Goal: Transaction & Acquisition: Subscribe to service/newsletter

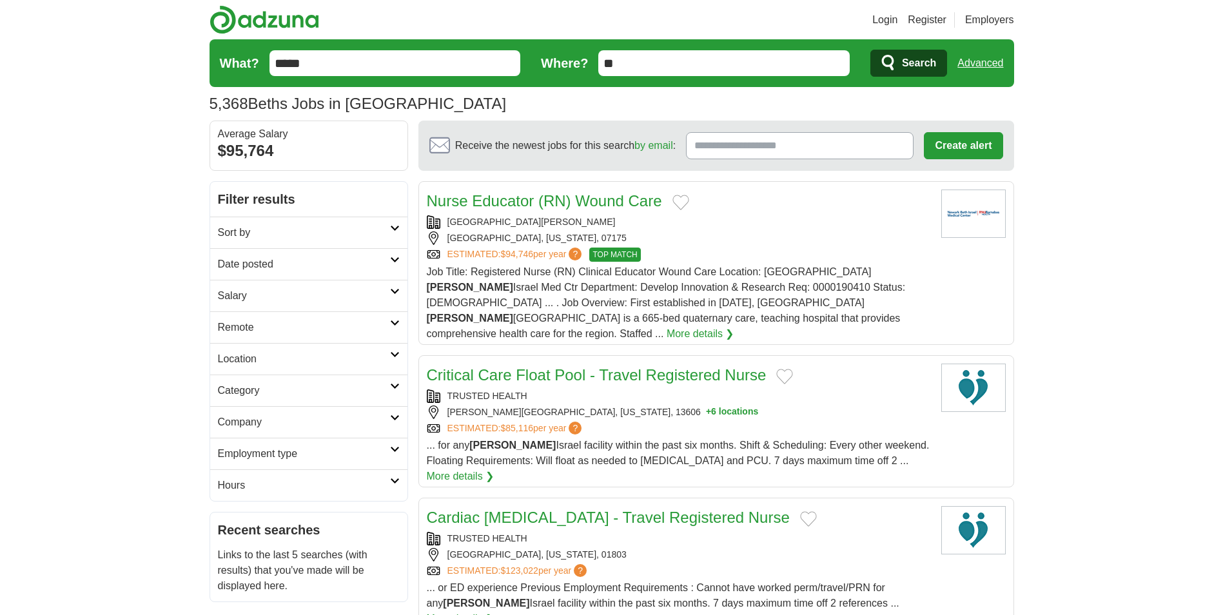
click at [259, 449] on h2 "Employment type" at bounding box center [304, 453] width 172 height 15
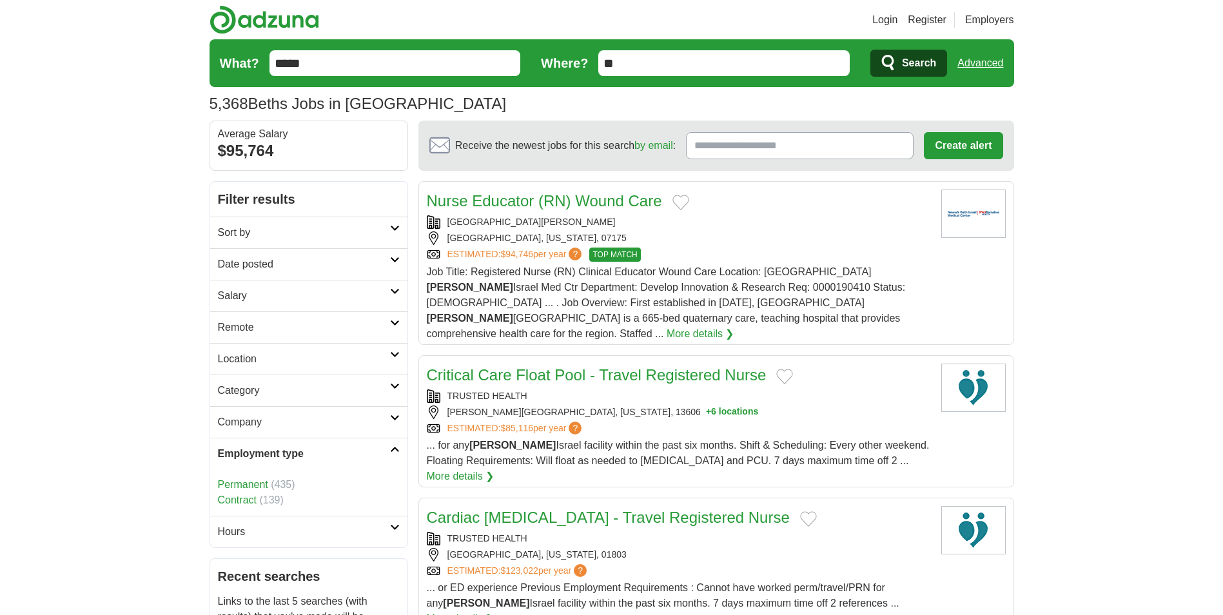
click at [264, 432] on link "Company" at bounding box center [308, 422] width 197 height 32
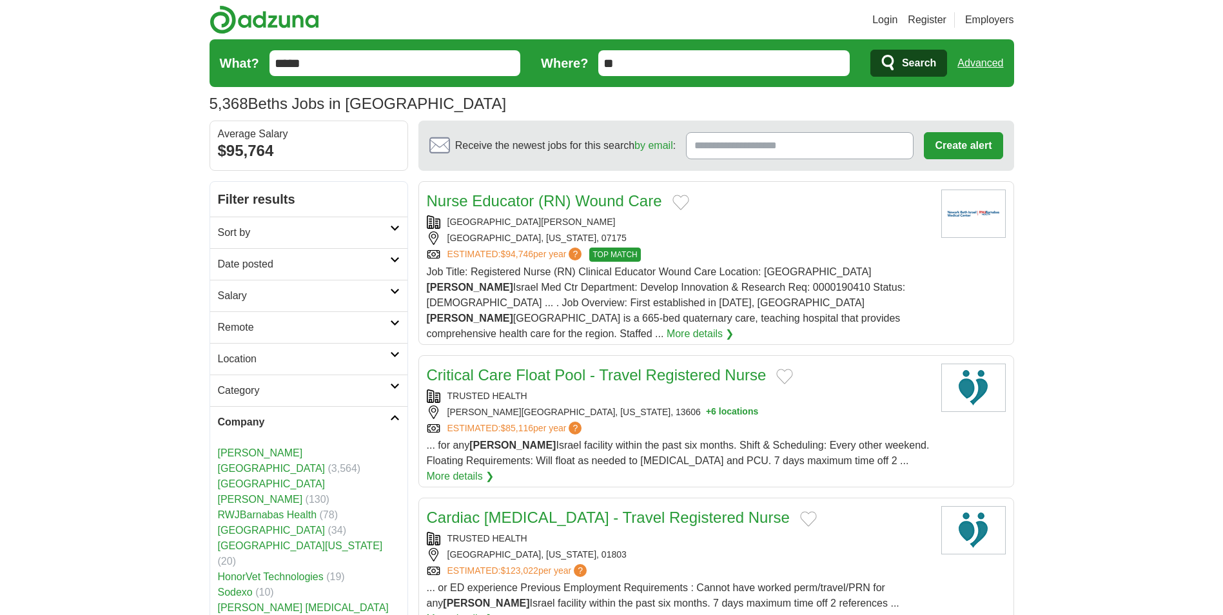
click at [243, 365] on h2 "Location" at bounding box center [304, 358] width 172 height 15
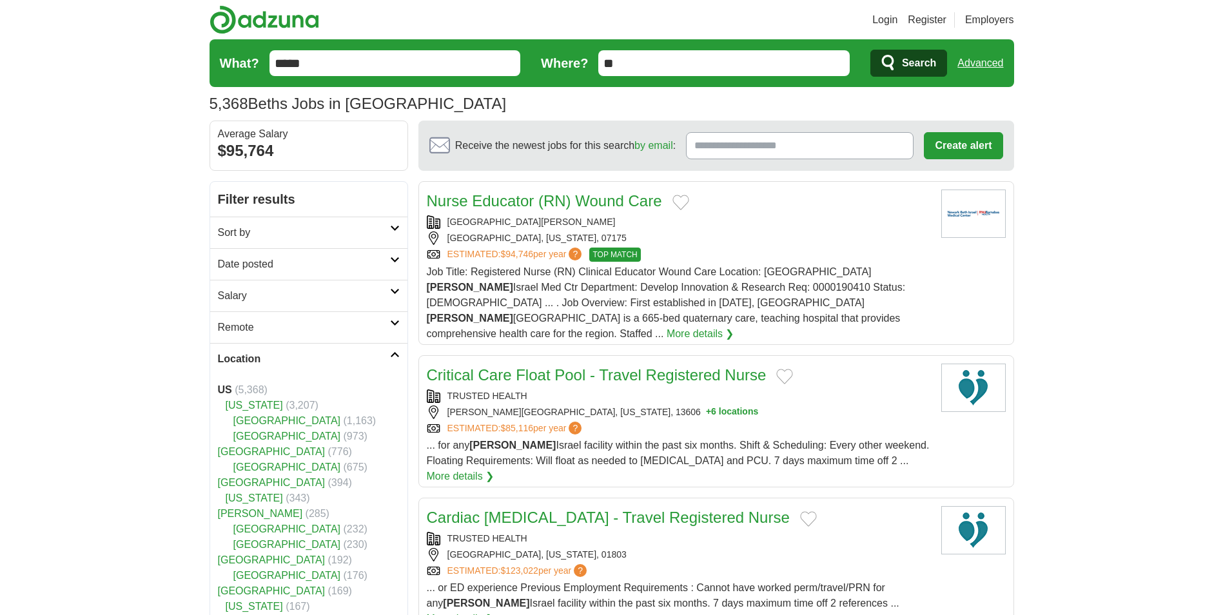
click at [262, 228] on h2 "Sort by" at bounding box center [304, 232] width 172 height 15
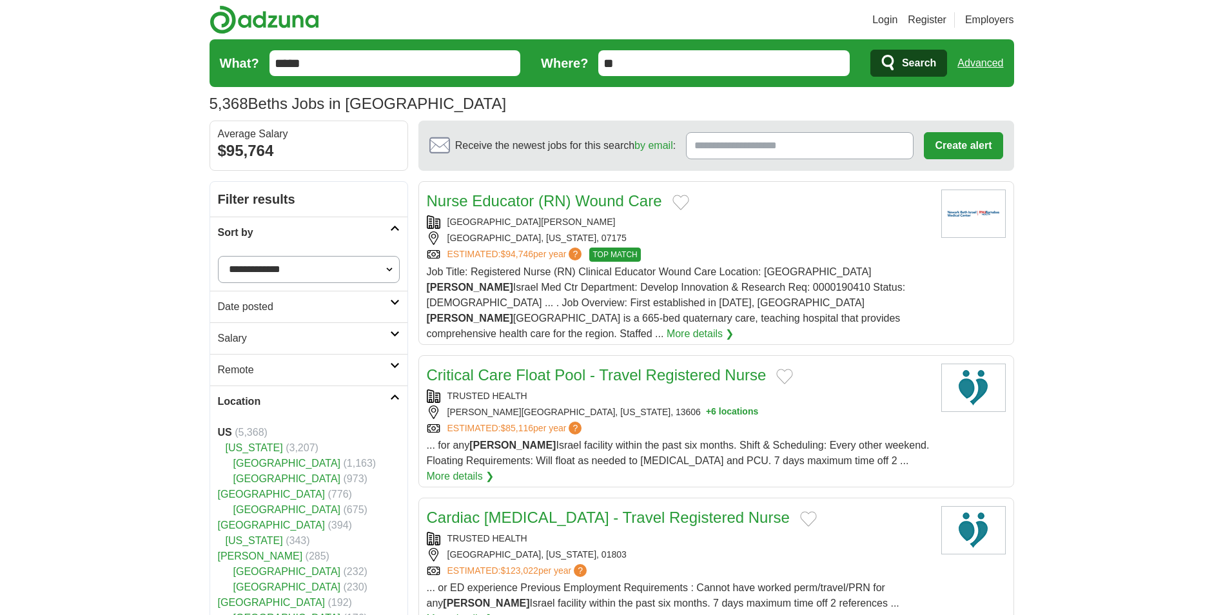
click at [271, 307] on h2 "Date posted" at bounding box center [304, 306] width 172 height 15
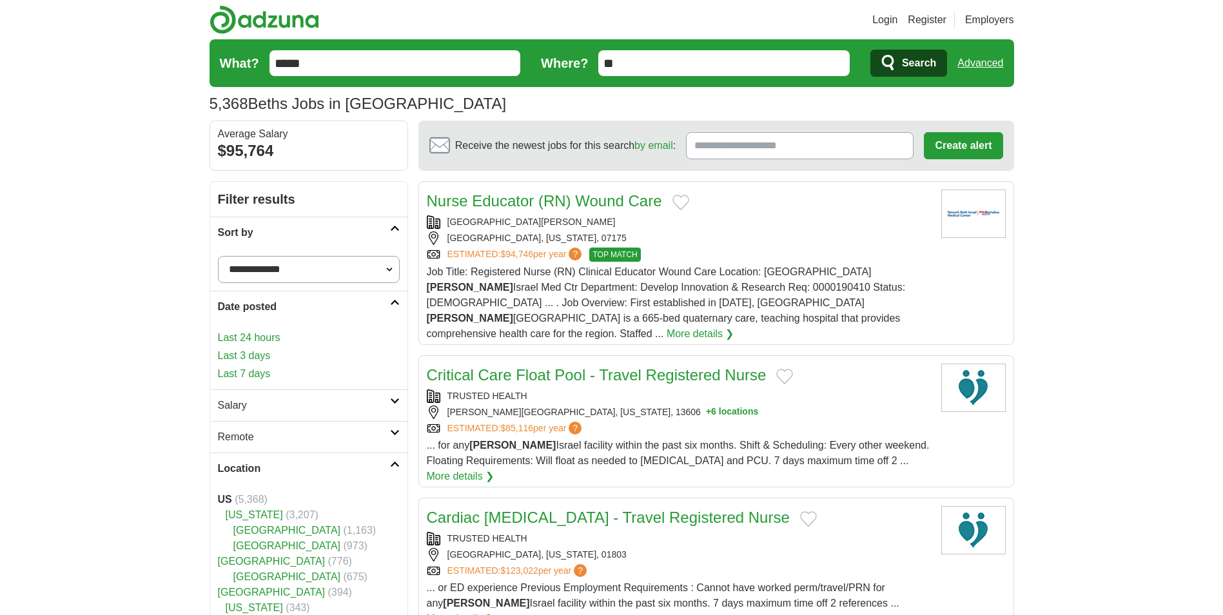
click at [273, 439] on h2 "Remote" at bounding box center [304, 436] width 172 height 15
click at [246, 469] on link "Remote jobs" at bounding box center [247, 467] width 58 height 11
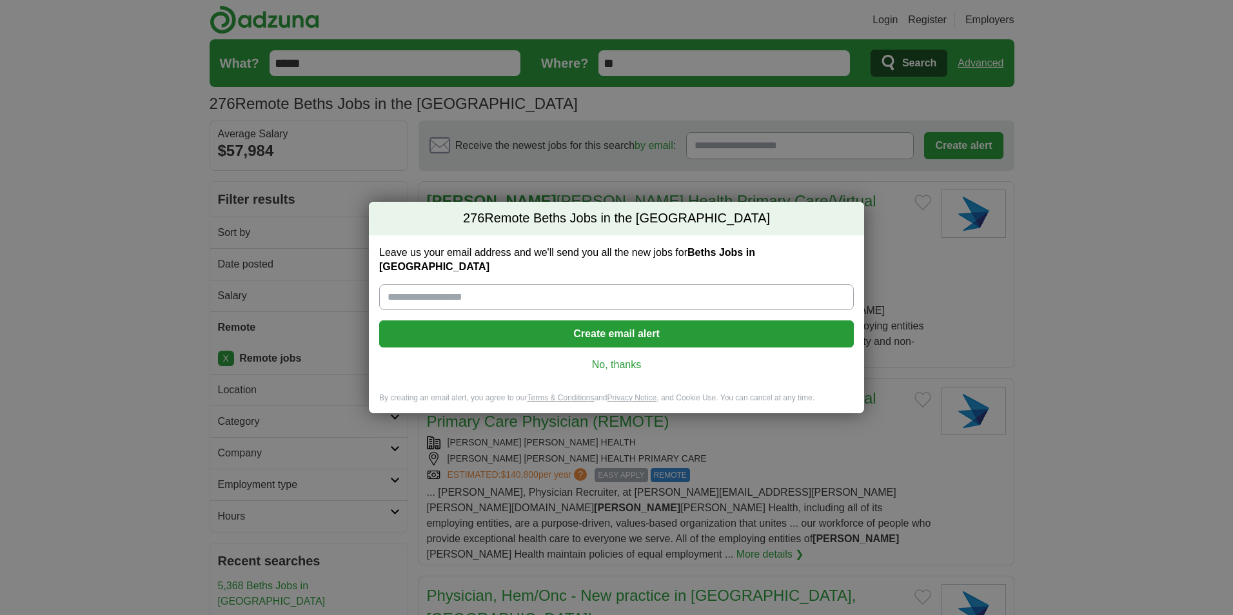
click at [527, 303] on div "Leave us your email address and we'll send you all the new jobs for Beths Jobs …" at bounding box center [616, 313] width 495 height 157
click at [511, 294] on input "Leave us your email address and we'll send you all the new jobs for Beths Jobs …" at bounding box center [616, 297] width 475 height 26
type input "**********"
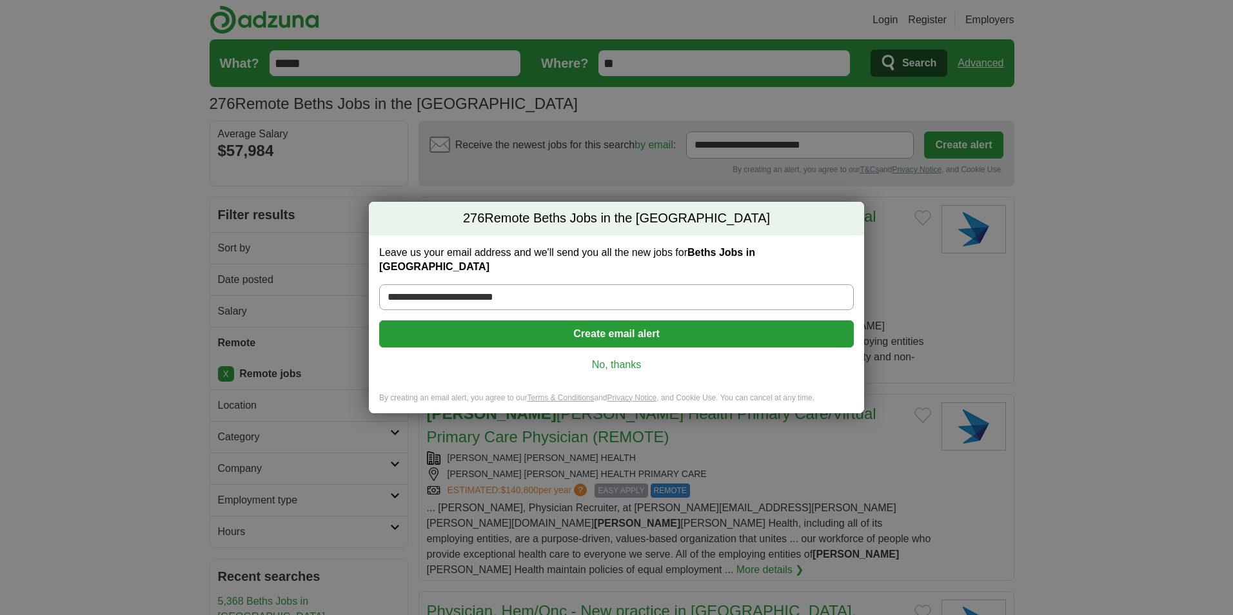
click at [565, 332] on button "Create email alert" at bounding box center [616, 333] width 475 height 27
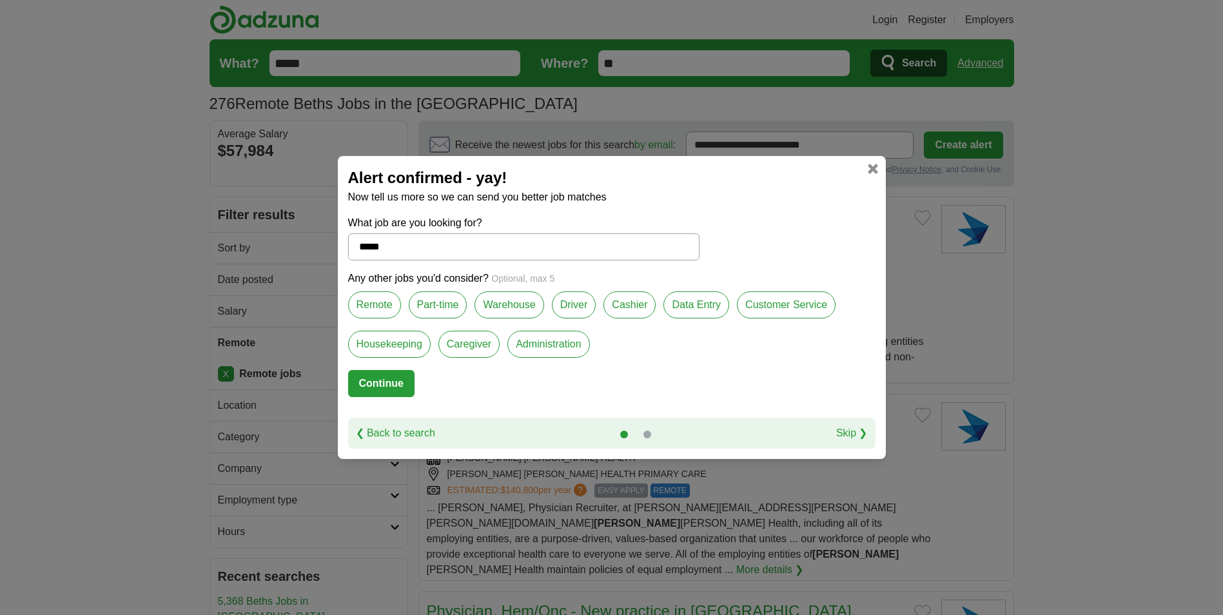
drag, startPoint x: 401, startPoint y: 250, endPoint x: 168, endPoint y: 264, distance: 233.8
click at [168, 264] on div "Alert confirmed - yay! Now tell us more so we can send you better job matches W…" at bounding box center [611, 307] width 1223 height 615
click at [371, 305] on label "Remote" at bounding box center [374, 304] width 53 height 27
click at [751, 294] on label "Customer Service" at bounding box center [786, 304] width 99 height 27
click at [709, 307] on label "Data Entry" at bounding box center [697, 304] width 66 height 27
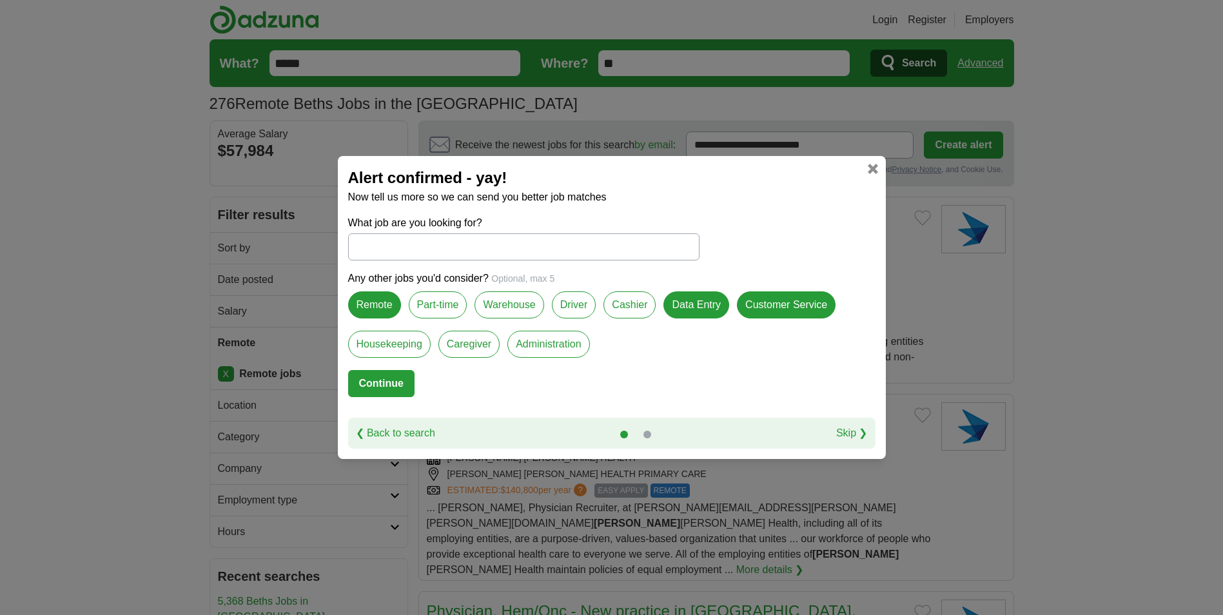
click at [497, 331] on div "Caregiver" at bounding box center [472, 350] width 69 height 39
click at [445, 307] on label "Part-time" at bounding box center [438, 304] width 59 height 27
click at [575, 346] on label "Administration" at bounding box center [548, 344] width 82 height 27
click at [531, 305] on label "Warehouse" at bounding box center [509, 304] width 69 height 27
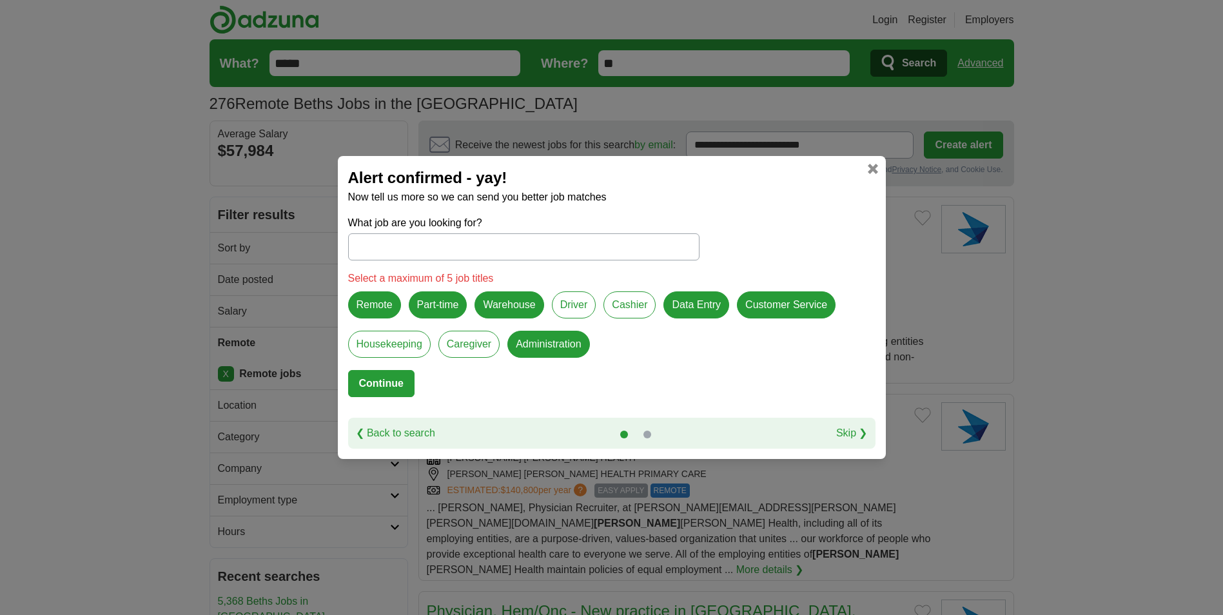
click at [404, 379] on button "Continue" at bounding box center [381, 383] width 66 height 27
click at [368, 388] on button "Continue" at bounding box center [381, 383] width 66 height 27
click at [495, 296] on label "Warehouse" at bounding box center [509, 304] width 69 height 27
click at [389, 388] on button "Continue" at bounding box center [381, 383] width 66 height 27
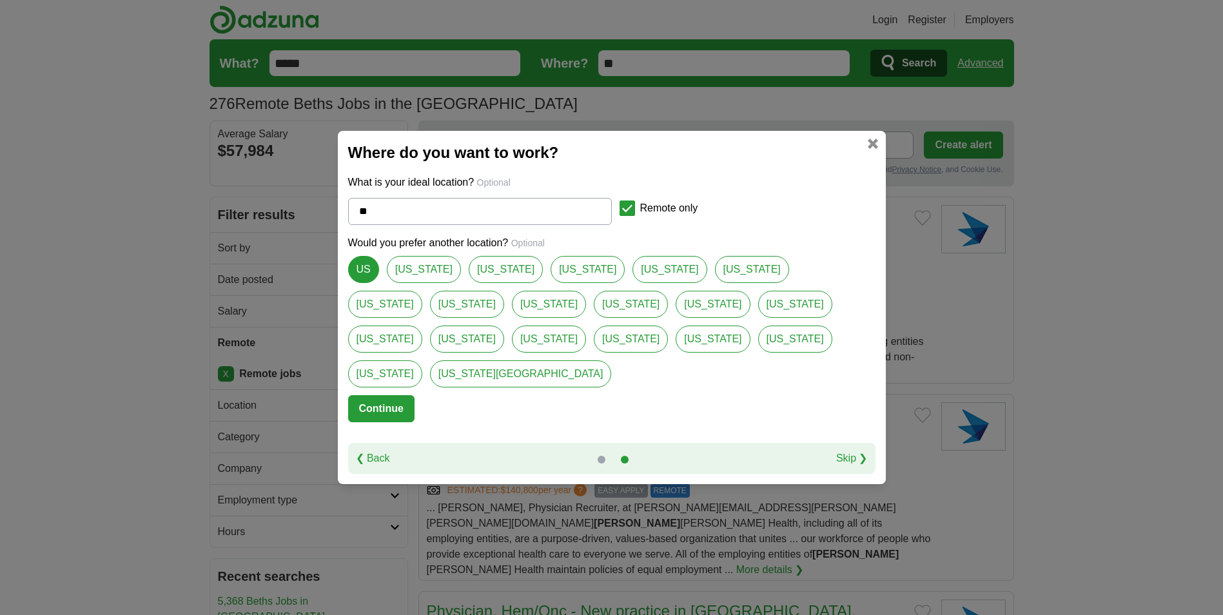
click at [359, 283] on link "US" at bounding box center [363, 269] width 31 height 27
click at [376, 395] on button "Continue" at bounding box center [381, 408] width 66 height 27
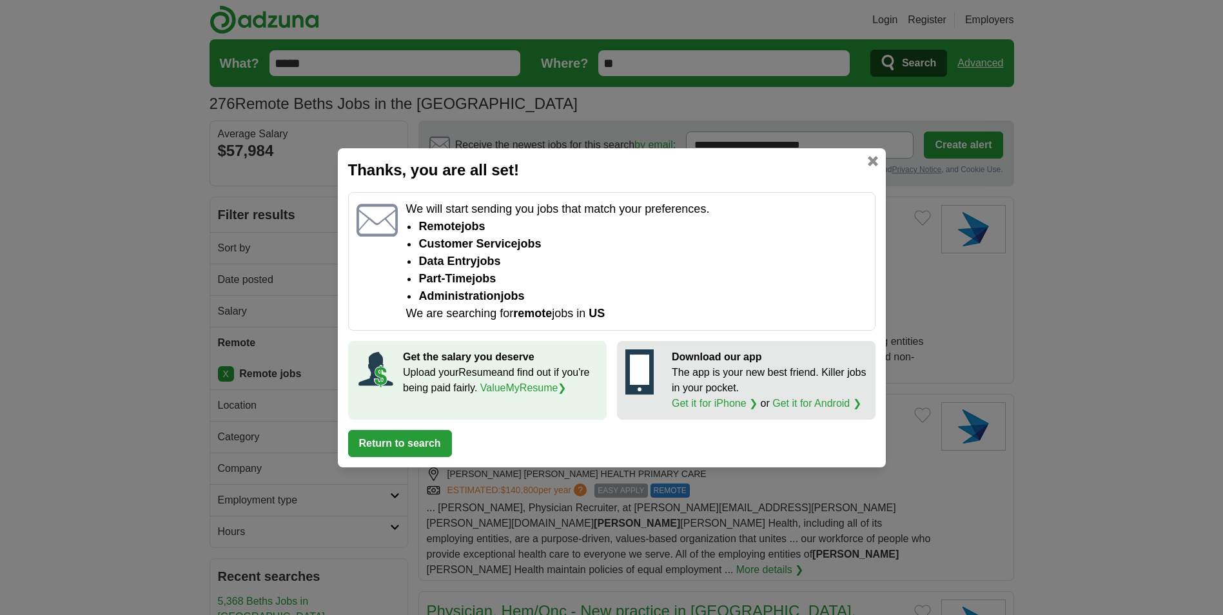
click at [391, 449] on button "Return to search" at bounding box center [400, 443] width 104 height 27
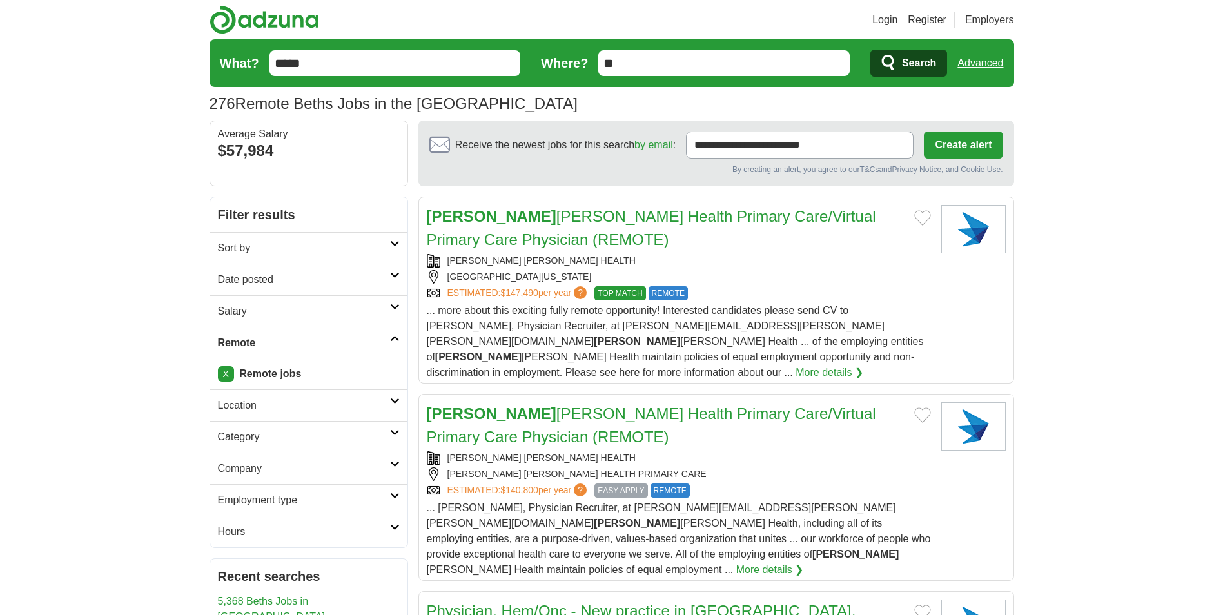
drag, startPoint x: 326, startPoint y: 63, endPoint x: -3, endPoint y: 46, distance: 328.7
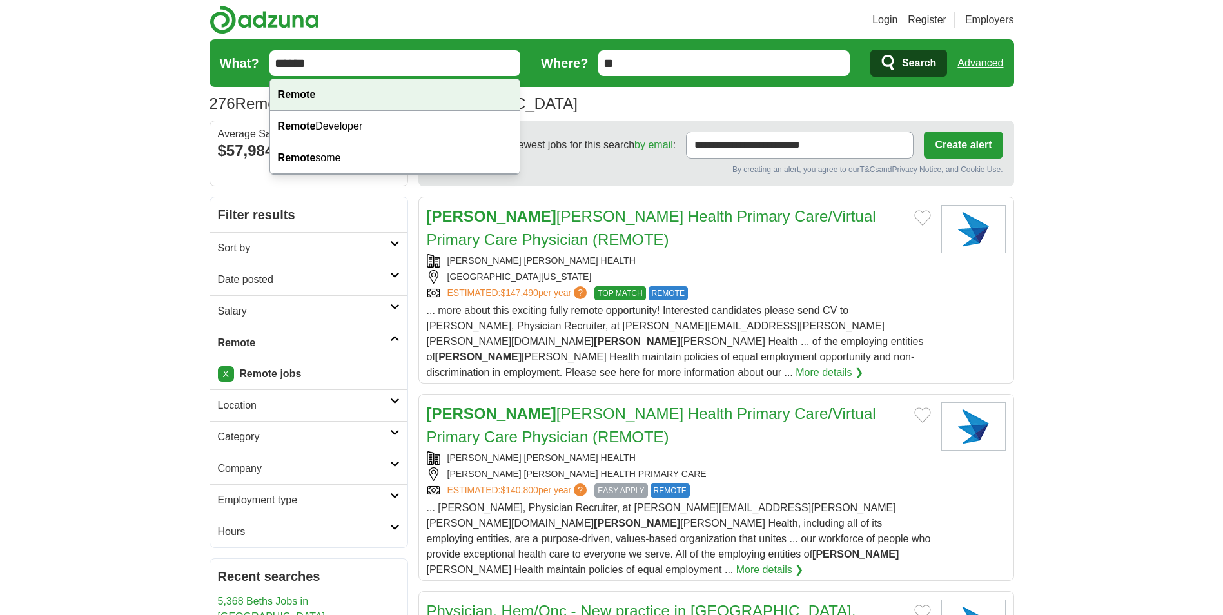
type input "******"
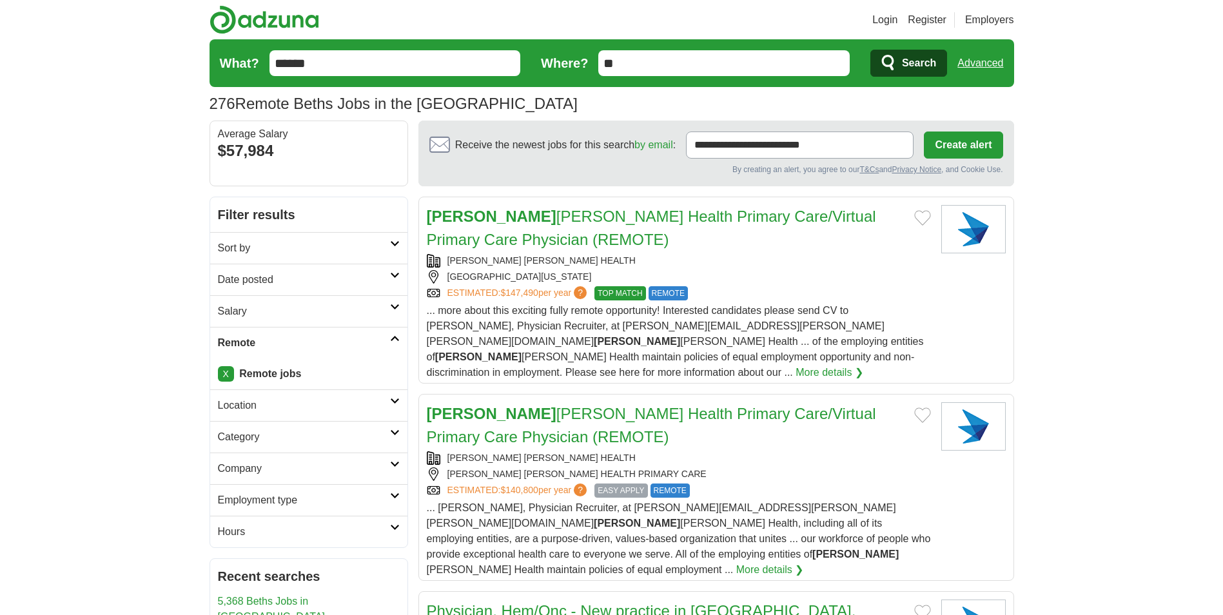
click at [958, 144] on button "Create alert" at bounding box center [963, 145] width 79 height 27
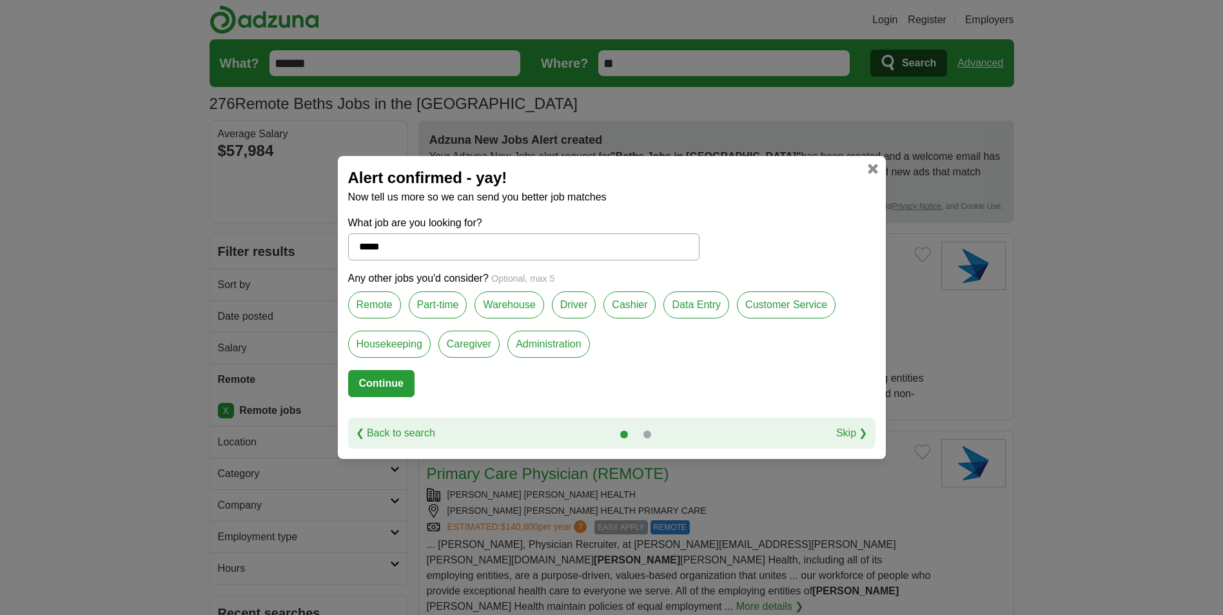
drag, startPoint x: 400, startPoint y: 251, endPoint x: 253, endPoint y: 251, distance: 147.0
click at [253, 251] on div "Alert confirmed - yay! Now tell us more so we can send you better job matches W…" at bounding box center [611, 307] width 1223 height 615
drag, startPoint x: 364, startPoint y: 288, endPoint x: 364, endPoint y: 302, distance: 14.8
click at [364, 302] on div "Any other jobs you'd consider? Optional, max 5 Remote Part-time Warehouse Drive…" at bounding box center [611, 320] width 527 height 99
click at [364, 302] on label "Remote" at bounding box center [374, 304] width 53 height 27
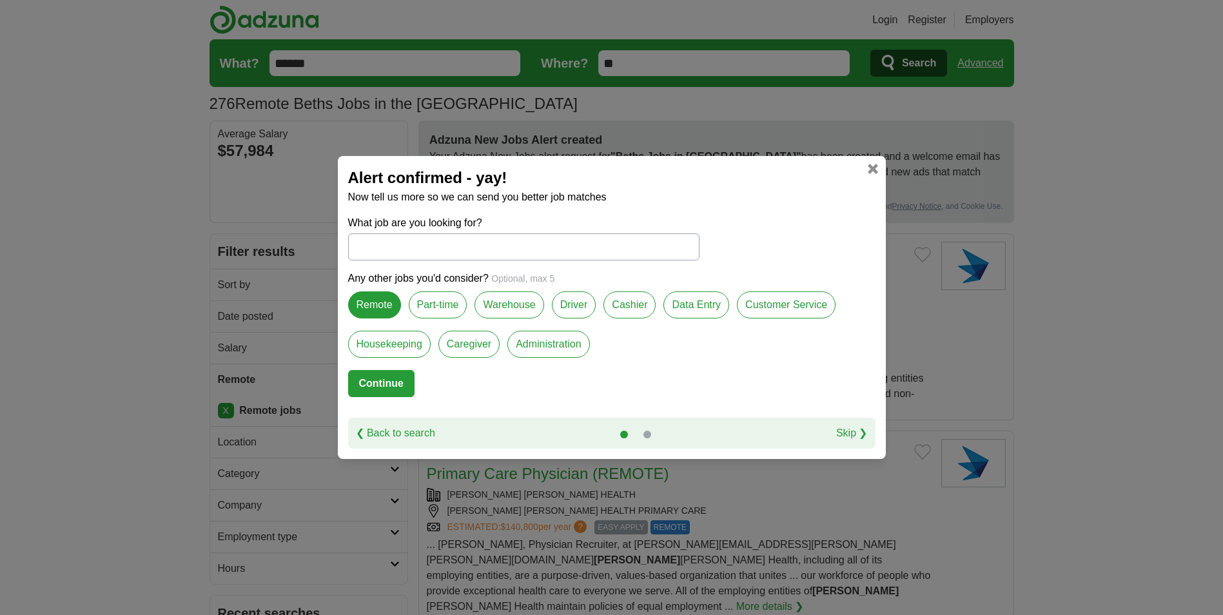
click at [384, 305] on label "Remote" at bounding box center [374, 304] width 53 height 27
drag, startPoint x: 384, startPoint y: 305, endPoint x: 451, endPoint y: 294, distance: 68.0
click at [451, 294] on label "Part-time" at bounding box center [438, 304] width 59 height 27
click at [687, 309] on label "Data Entry" at bounding box center [697, 304] width 66 height 27
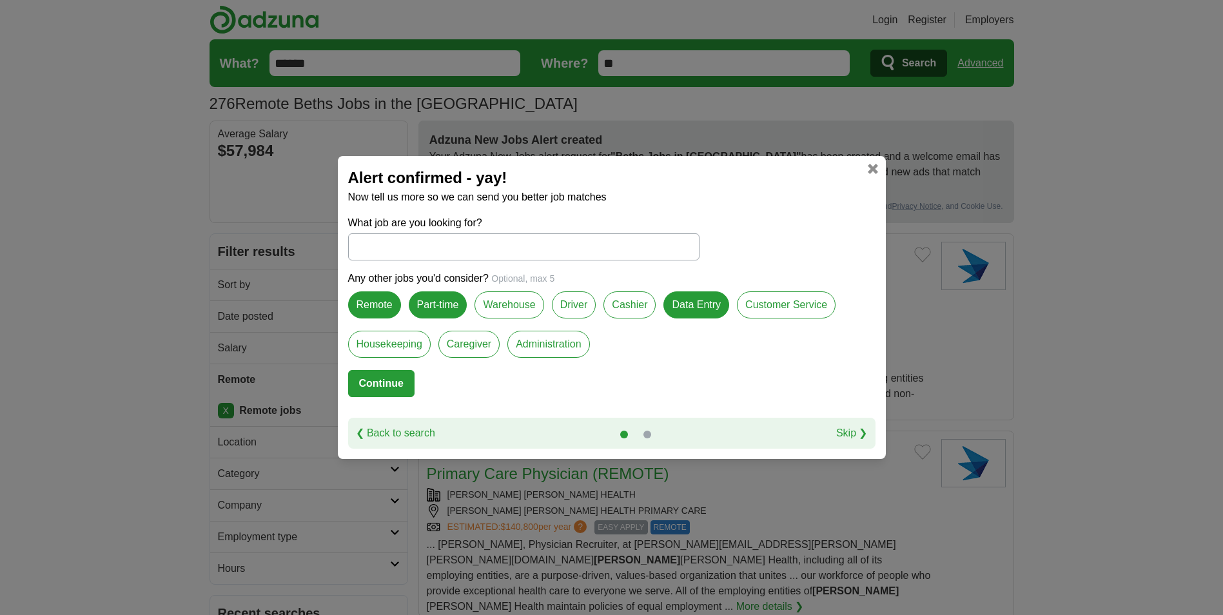
click at [780, 319] on div "Customer Service" at bounding box center [790, 310] width 106 height 39
click at [782, 298] on label "Customer Service" at bounding box center [786, 304] width 99 height 27
click at [580, 340] on label "Administration" at bounding box center [548, 344] width 82 height 27
click at [395, 375] on button "Continue" at bounding box center [381, 383] width 66 height 27
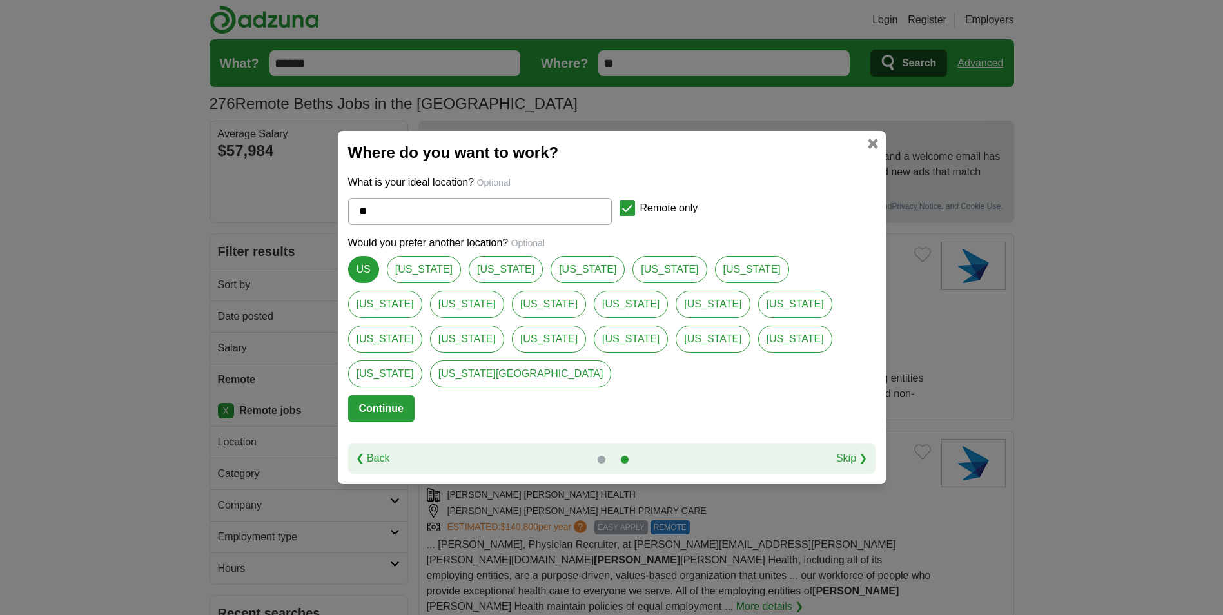
click at [379, 395] on button "Continue" at bounding box center [381, 408] width 66 height 27
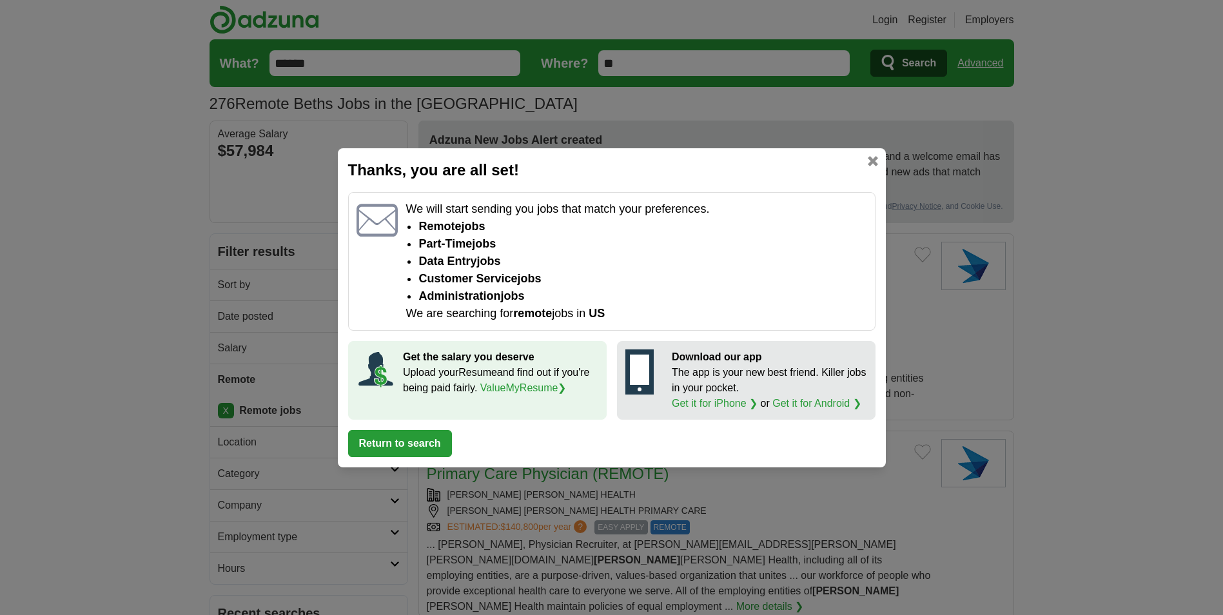
click at [413, 437] on button "Return to search" at bounding box center [400, 443] width 104 height 27
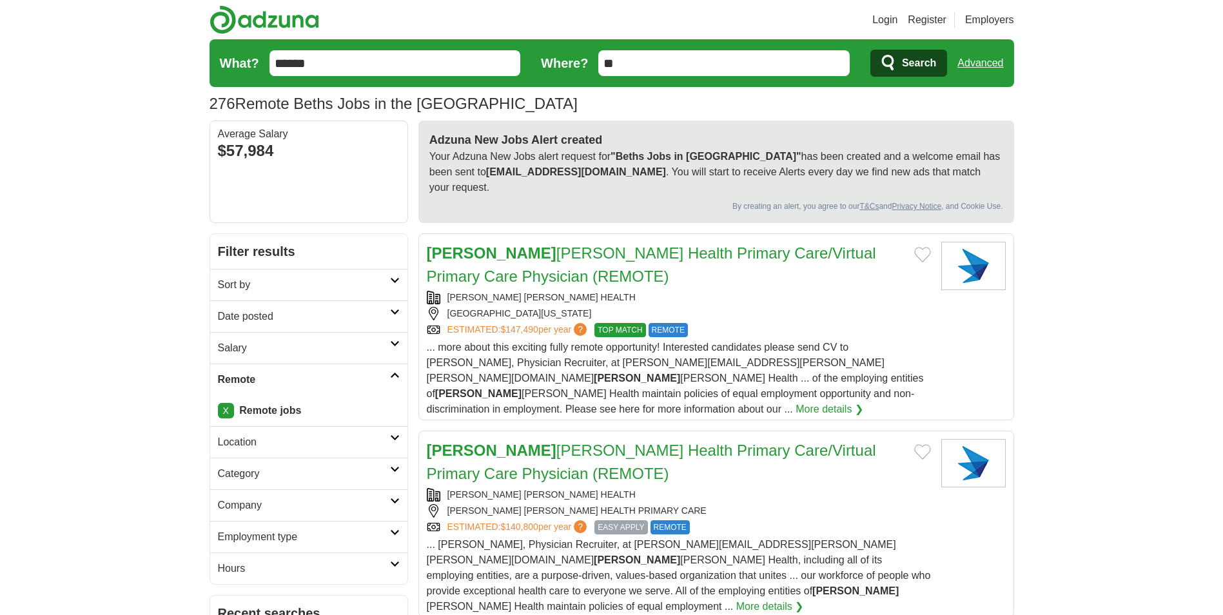
click at [300, 439] on link "Location" at bounding box center [308, 442] width 197 height 32
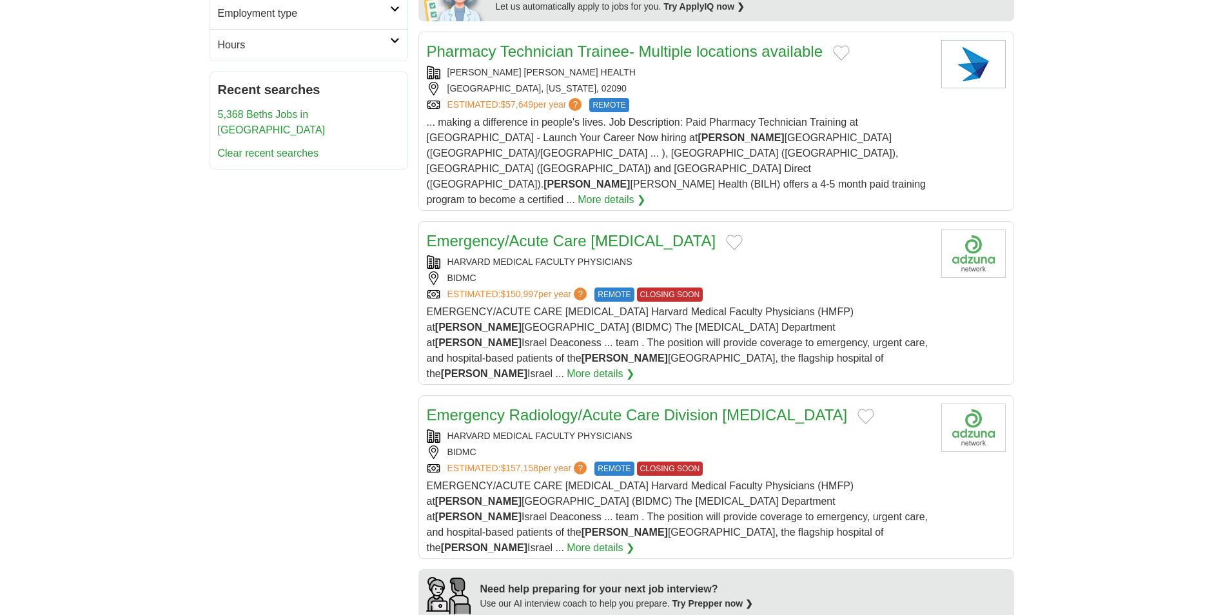
scroll to position [825, 0]
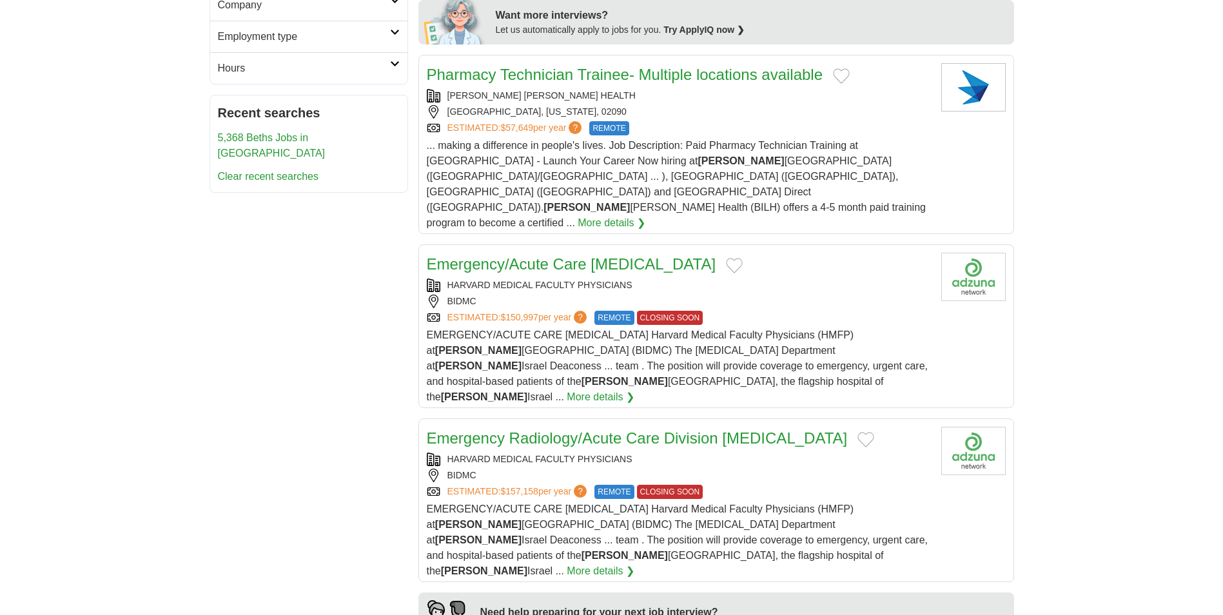
click at [233, 29] on h2 "Employment type" at bounding box center [304, 36] width 172 height 15
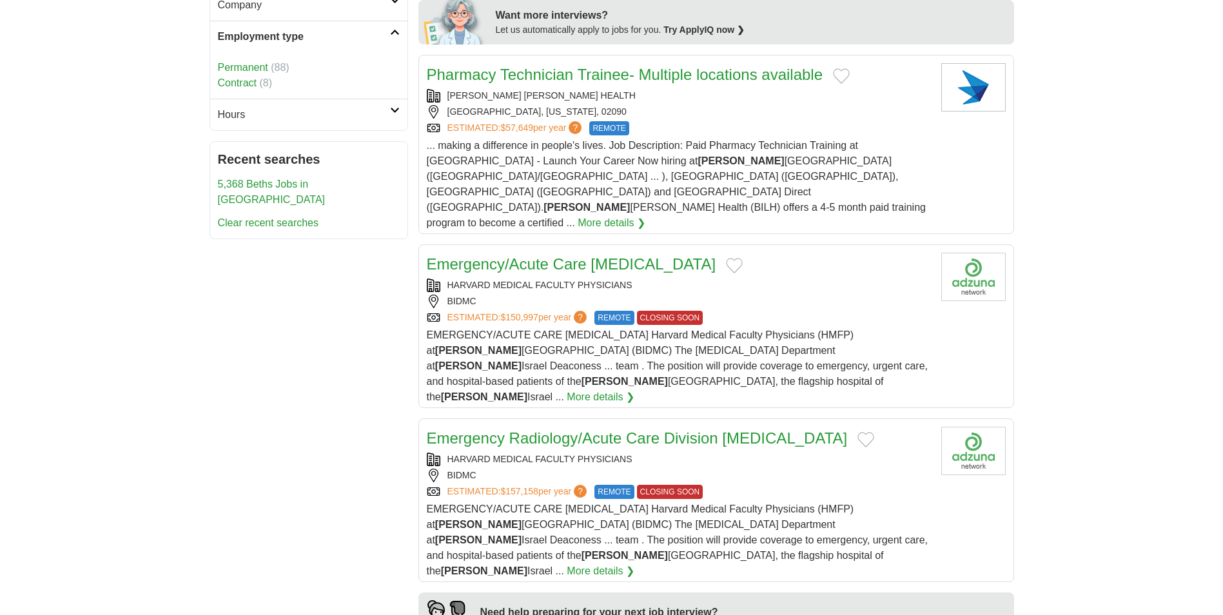
click at [230, 62] on link "Permanent" at bounding box center [243, 67] width 50 height 11
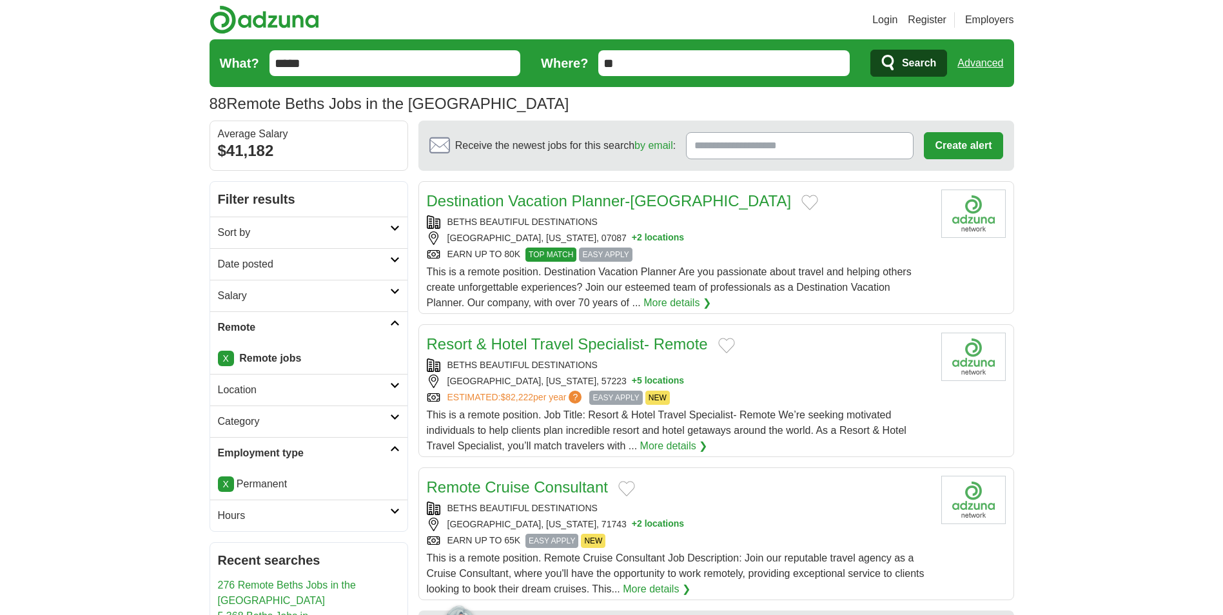
click at [231, 97] on h1 "88 Remote Beths Jobs in the [GEOGRAPHIC_DATA]" at bounding box center [390, 103] width 360 height 17
click at [269, 237] on h2 "Sort by" at bounding box center [304, 232] width 172 height 15
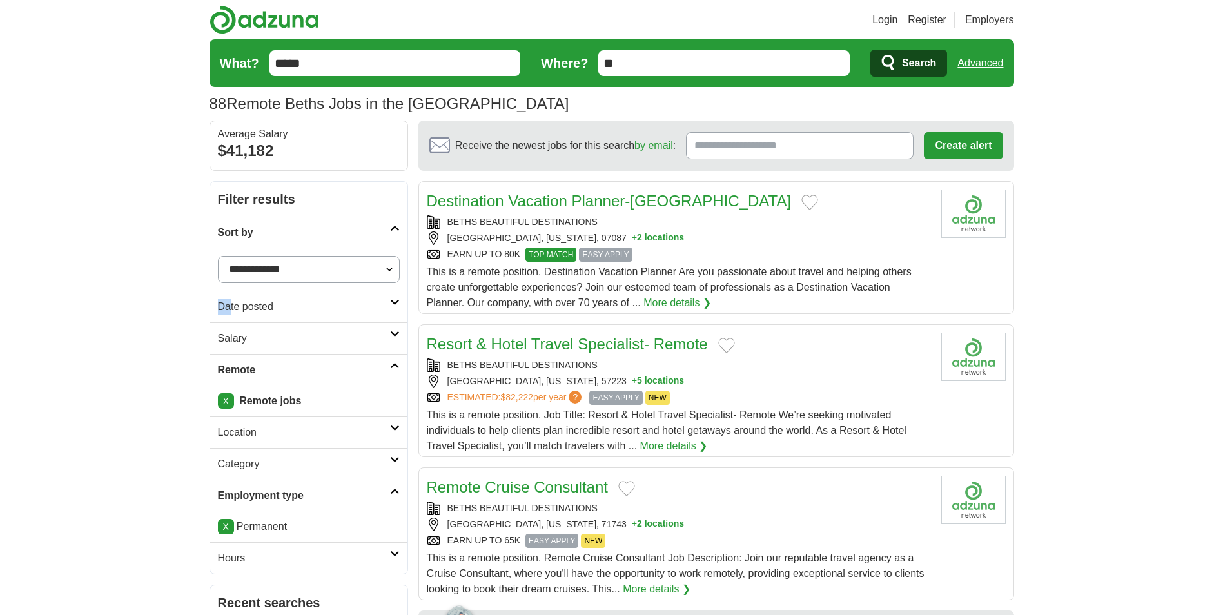
drag, startPoint x: 177, startPoint y: 319, endPoint x: 233, endPoint y: 304, distance: 57.2
click at [233, 304] on h2 "Date posted" at bounding box center [304, 306] width 172 height 15
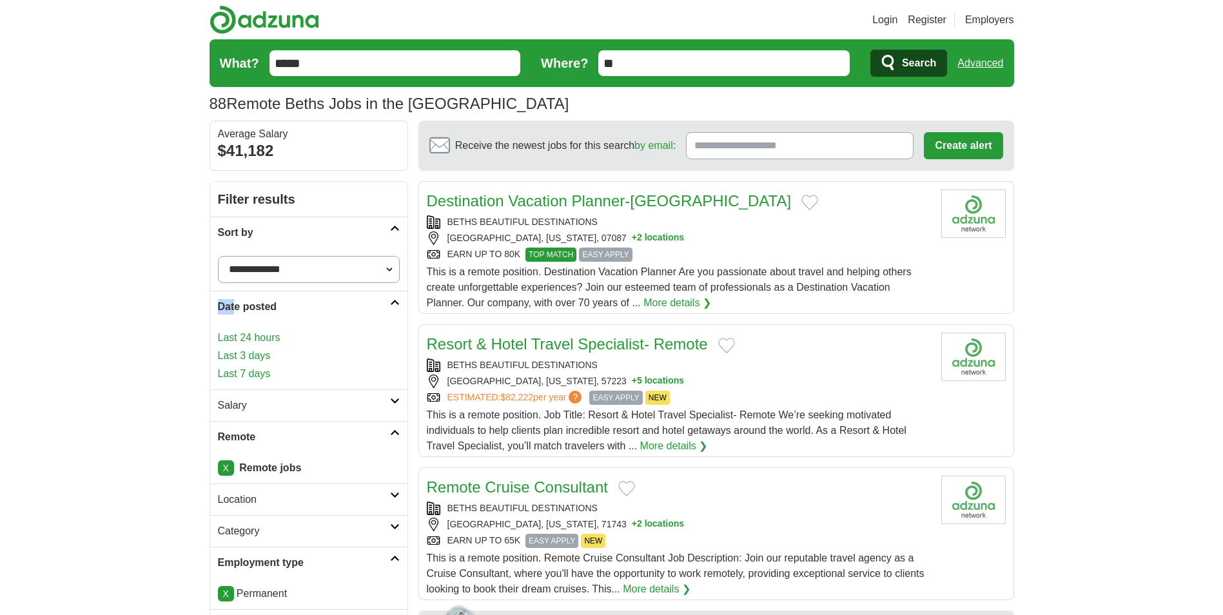
click at [223, 415] on link "Salary" at bounding box center [308, 405] width 197 height 32
click at [320, 445] on select "**********" at bounding box center [309, 442] width 182 height 27
click at [961, 291] on article "Destination Vacation Planner-[GEOGRAPHIC_DATA] BETHS BEAUTIFUL DESTINATIONS [GE…" at bounding box center [717, 247] width 596 height 133
